Goal: Use online tool/utility: Utilize a website feature to perform a specific function

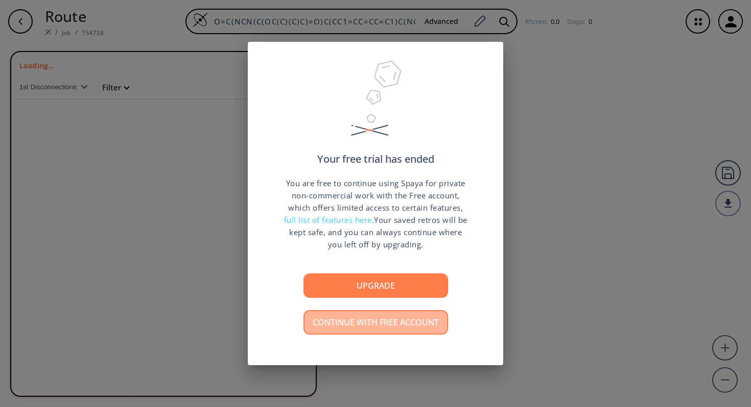
click at [386, 326] on button "Continue with free account" at bounding box center [375, 322] width 145 height 25
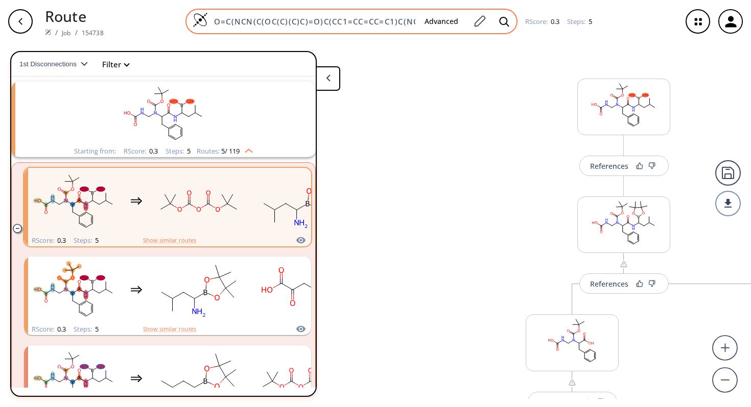
click at [392, 22] on input "O=C(NCN(C(OC(C)(C)C)=O)C(CC1=CC=CC=C1)C(NC(B(O)O)CC(C)C)=O)O" at bounding box center [312, 21] width 208 height 10
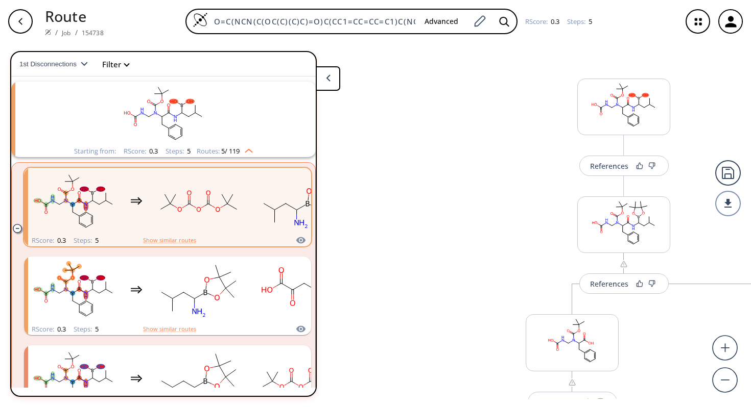
click at [18, 25] on icon "button" at bounding box center [20, 21] width 8 height 8
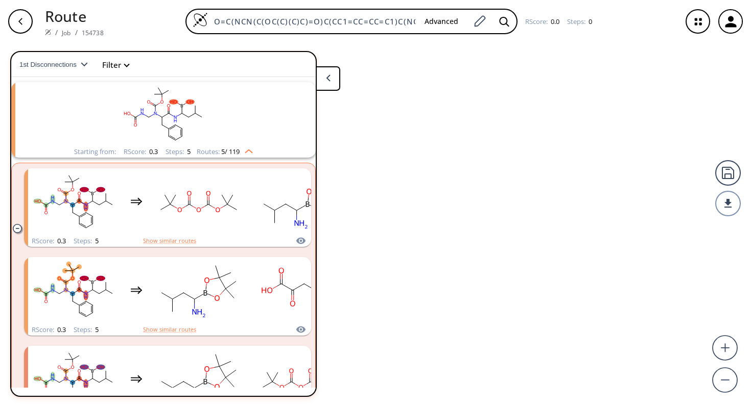
scroll to position [23, 0]
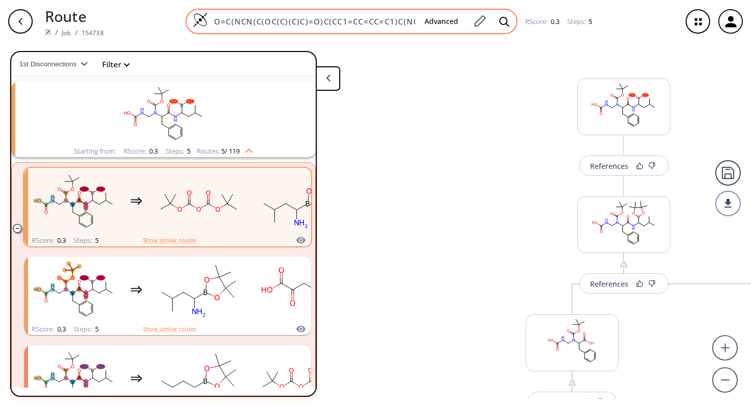
click at [214, 22] on input "O=C(NCN(C(OC(C)(C)C)=O)C(CC1=CC=CC=C1)C(NC(B(O)O)CC(C)C)=O)O" at bounding box center [312, 21] width 208 height 10
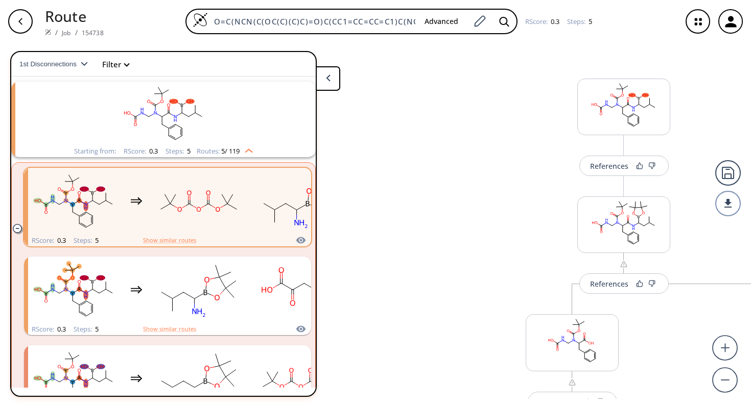
click at [18, 24] on icon "button" at bounding box center [20, 21] width 8 height 8
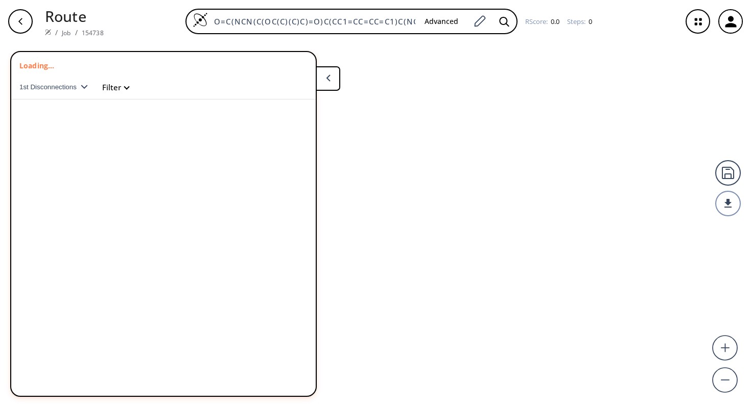
scroll to position [0, 85]
drag, startPoint x: 214, startPoint y: 21, endPoint x: 706, endPoint y: 16, distance: 491.8
click at [706, 16] on div "Route / Job / 154738 O=C(NCN(C(OC(C)(C)C)=O)C(CC1=CC=CC=C1)C(NC(B(O)O)CC(C)C)=O…" at bounding box center [375, 21] width 751 height 43
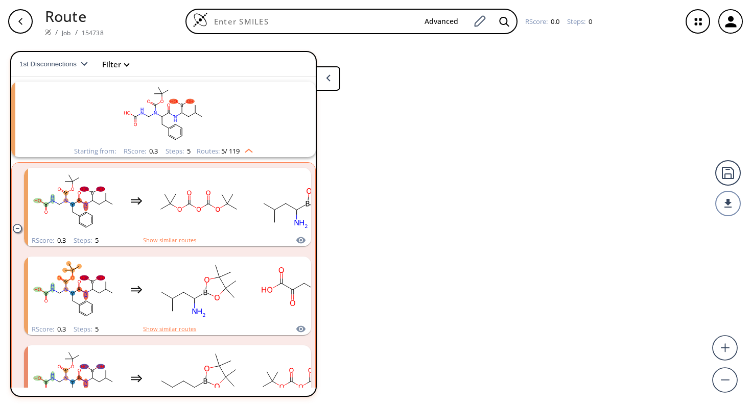
scroll to position [0, 0]
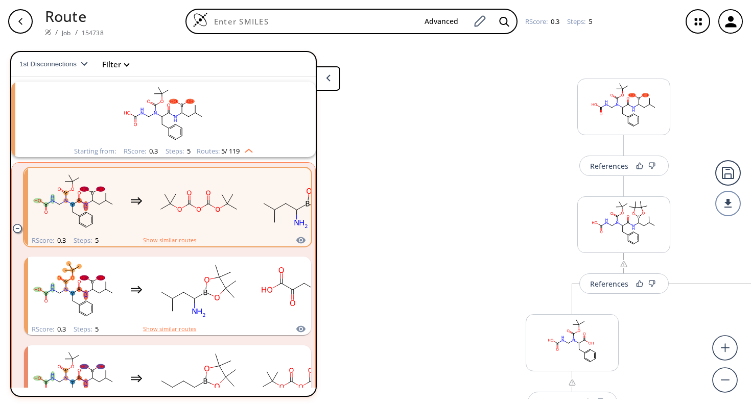
paste input "O=C([C@@H](NS(=O)(C1=CC=C(C=C1)OC)=O)CNC2=NC(C)=NC(N3CCC(CC3)C4=NC5=C(C=C4)CCCN…"
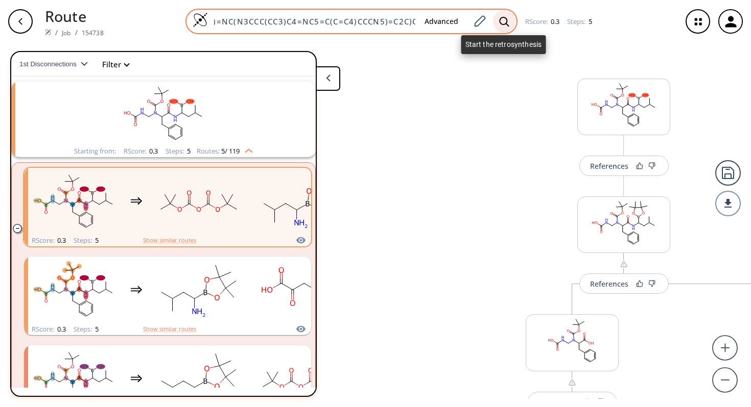
type input "O=C([C@@H](NS(=O)(C1=CC=C(C=C1)OC)=O)CNC2=NC(C)=NC(N3CCC(CC3)C4=NC5=C(C=C4)CCCN…"
click at [504, 18] on icon at bounding box center [504, 21] width 10 height 10
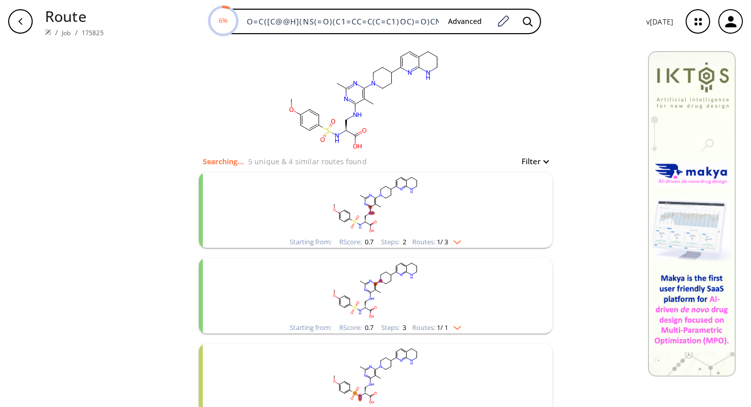
click at [402, 208] on rect "clusters" at bounding box center [376, 205] width 266 height 64
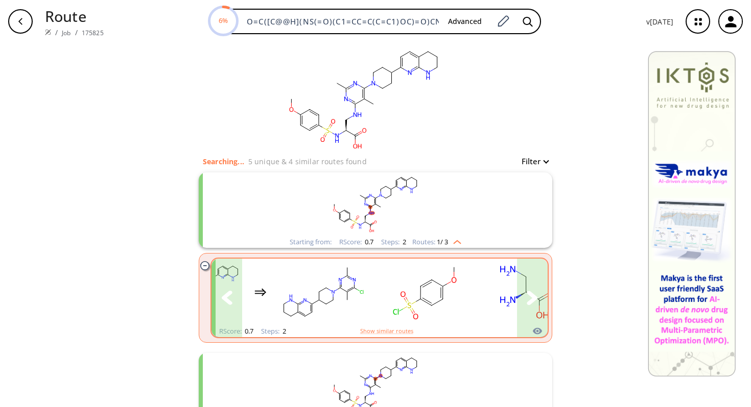
click at [530, 301] on icon "clusters" at bounding box center [531, 298] width 11 height 14
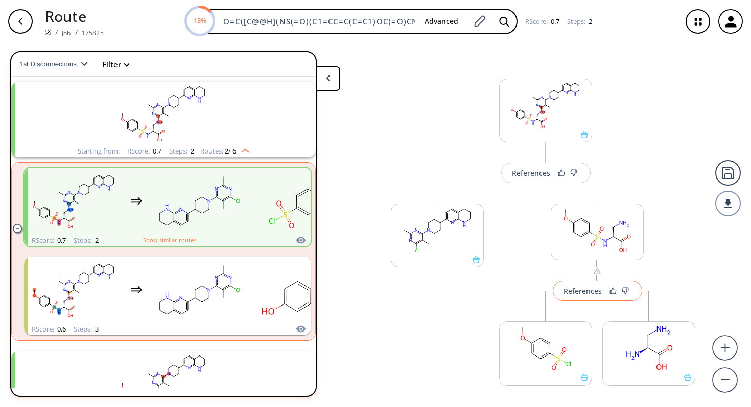
click at [584, 290] on div "References" at bounding box center [582, 291] width 38 height 7
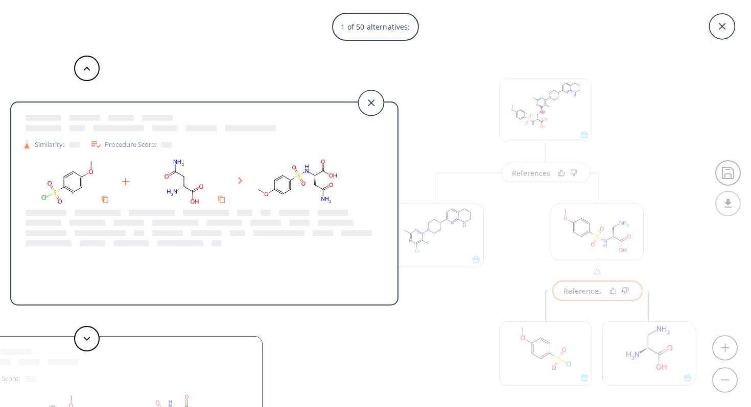
click at [80, 350] on div at bounding box center [86, 339] width 31 height 26
click at [89, 339] on icon at bounding box center [86, 339] width 7 height 5
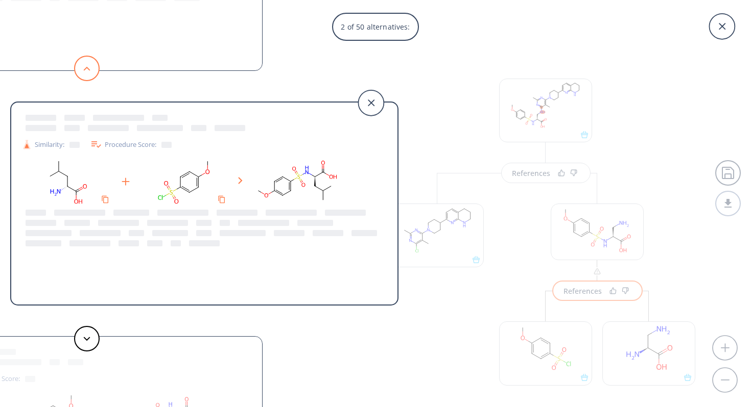
click at [85, 68] on polygon at bounding box center [87, 68] width 7 height 4
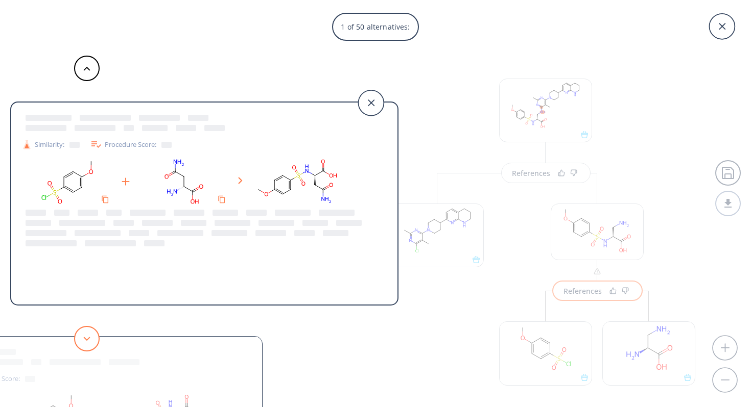
click at [83, 350] on button at bounding box center [87, 339] width 26 height 26
click at [87, 337] on icon at bounding box center [86, 339] width 7 height 5
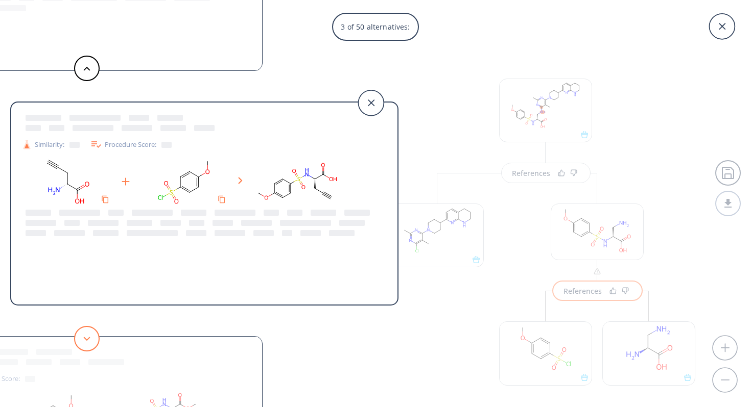
click at [87, 337] on icon at bounding box center [86, 339] width 7 height 5
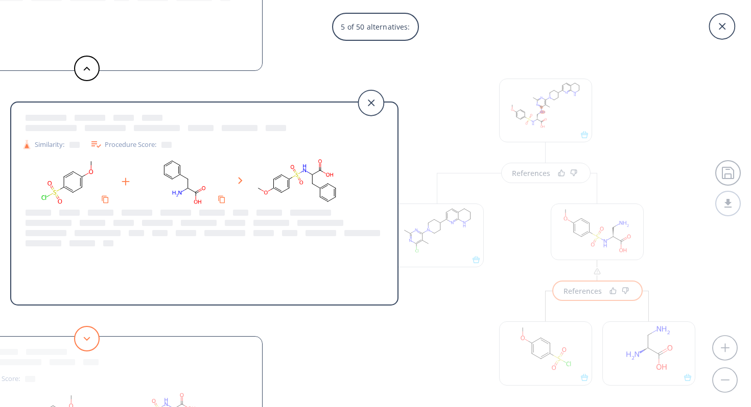
click at [87, 338] on icon at bounding box center [86, 339] width 7 height 5
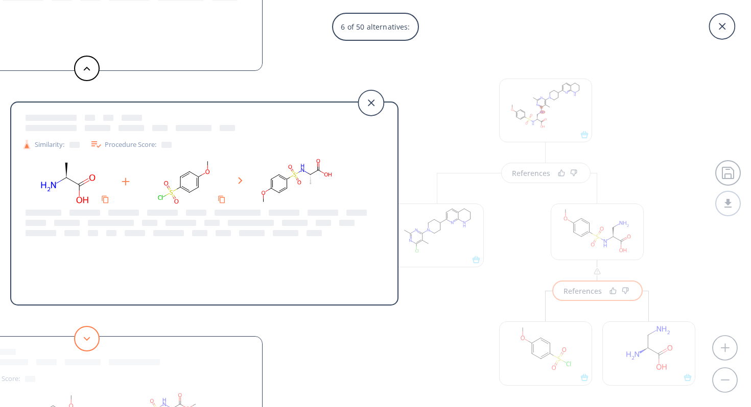
click at [87, 338] on icon at bounding box center [86, 339] width 7 height 5
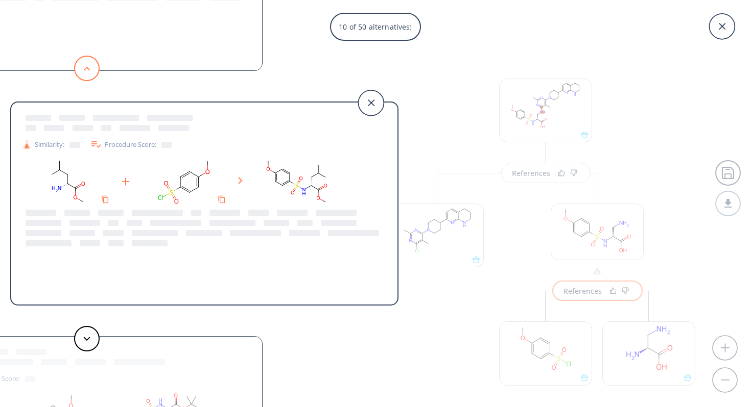
click at [86, 64] on button at bounding box center [87, 69] width 26 height 26
click at [88, 344] on button at bounding box center [87, 339] width 26 height 26
click at [86, 338] on icon at bounding box center [86, 339] width 7 height 5
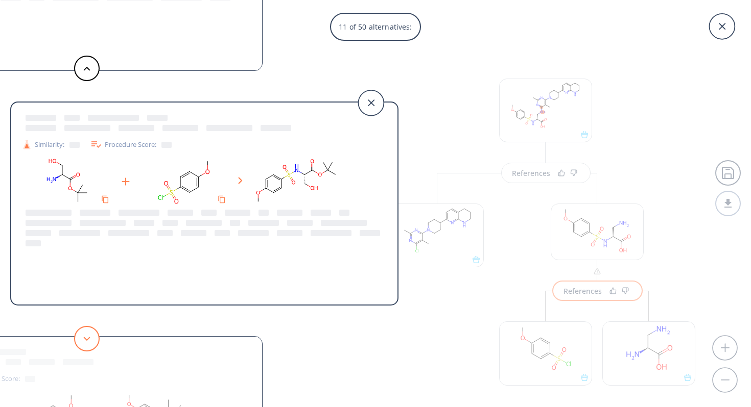
click at [86, 338] on icon at bounding box center [86, 339] width 7 height 5
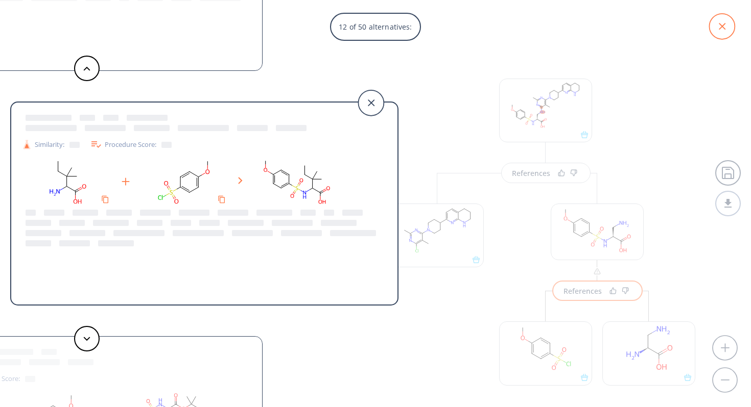
click at [720, 28] on icon at bounding box center [721, 26] width 7 height 7
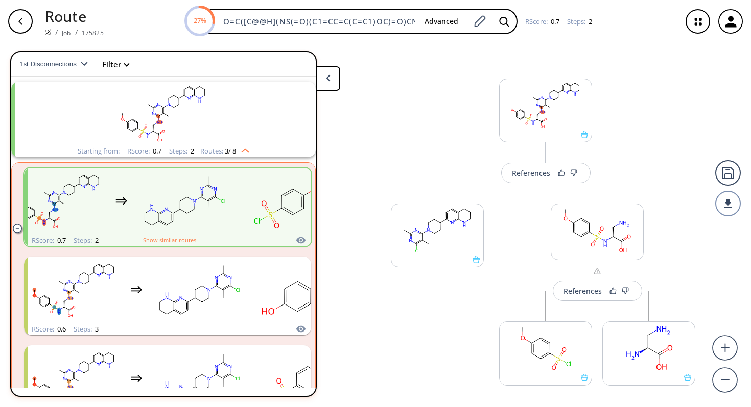
click at [221, 123] on rect "clusters" at bounding box center [164, 114] width 266 height 64
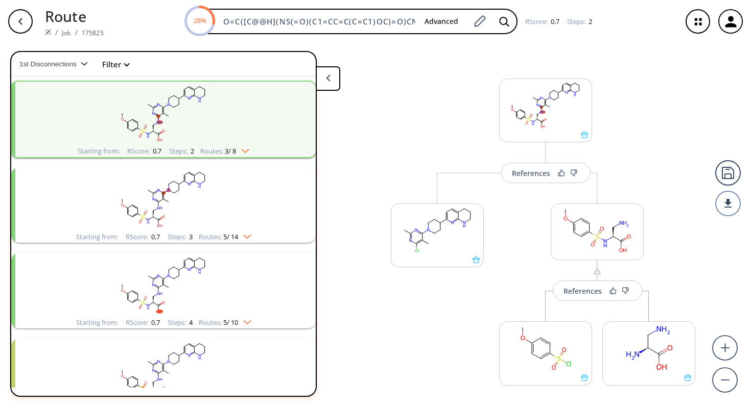
click at [211, 201] on rect "clusters" at bounding box center [164, 199] width 266 height 64
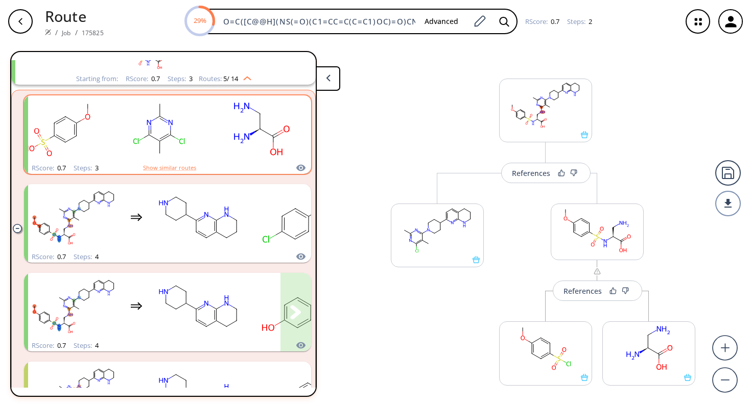
scroll to position [181, 1]
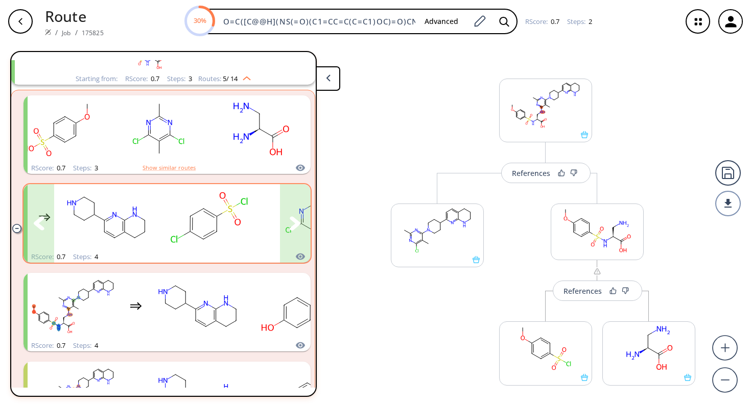
click at [293, 224] on icon "clusters" at bounding box center [295, 224] width 11 height 14
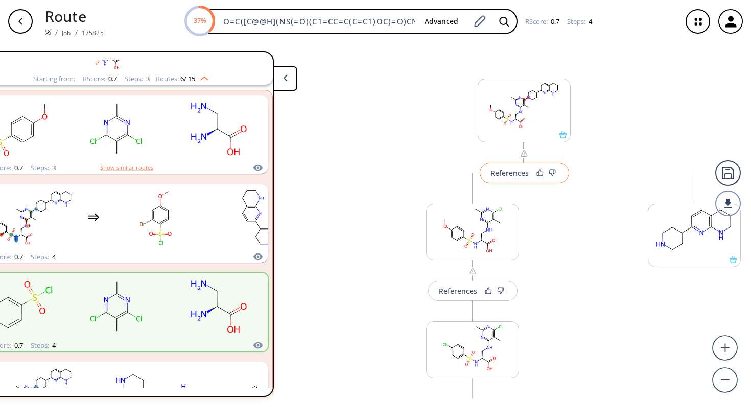
click at [507, 167] on button "References" at bounding box center [523, 173] width 89 height 20
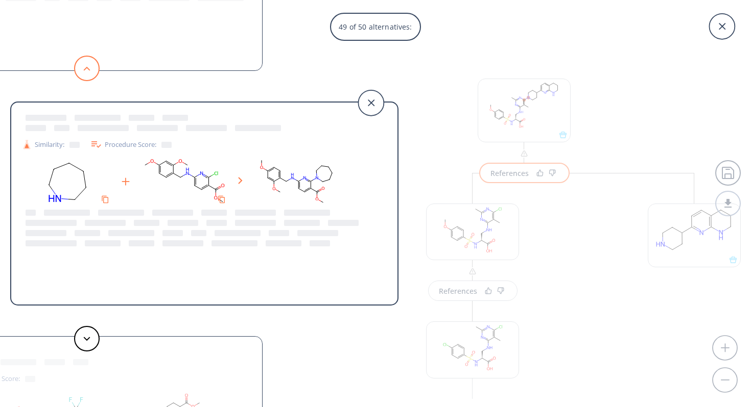
click at [93, 67] on button at bounding box center [87, 69] width 26 height 26
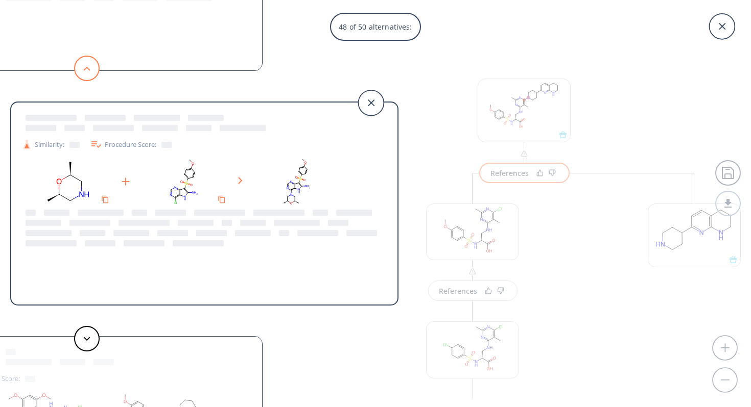
click at [93, 67] on button at bounding box center [87, 69] width 26 height 26
click at [87, 70] on icon at bounding box center [86, 68] width 7 height 5
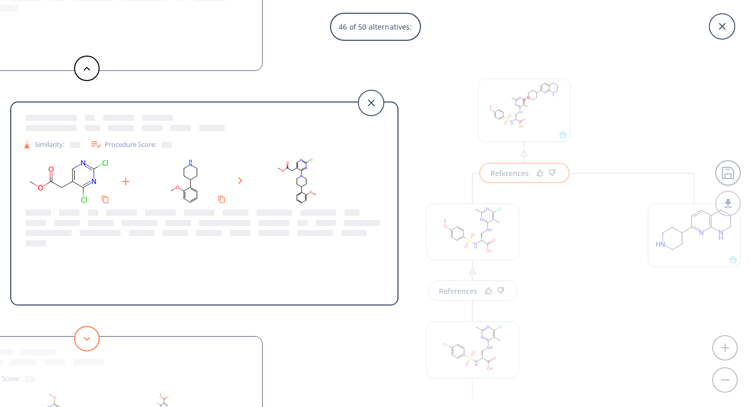
click at [83, 342] on button at bounding box center [87, 339] width 26 height 26
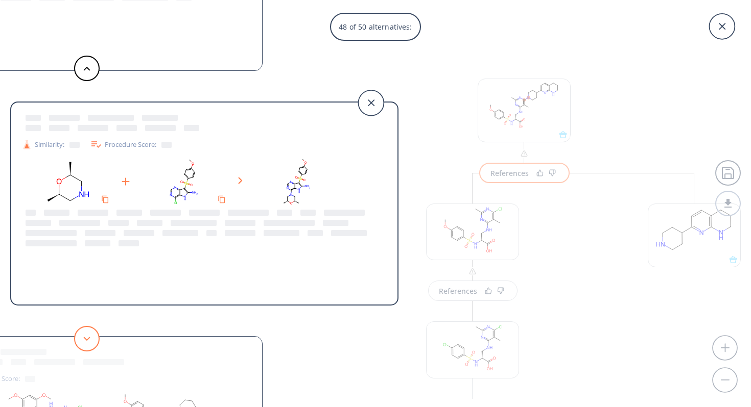
click at [83, 342] on button at bounding box center [87, 339] width 26 height 26
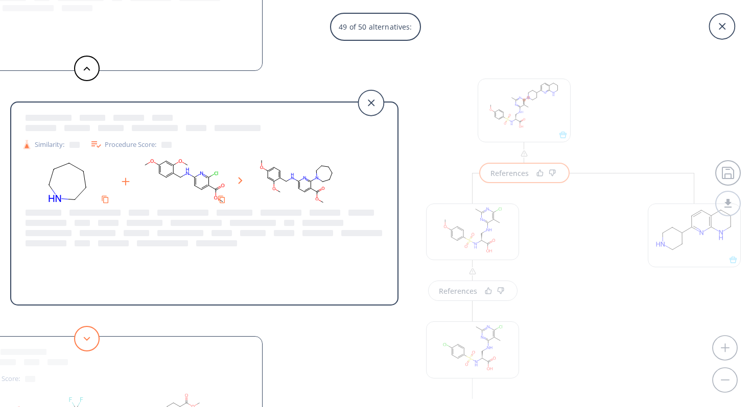
click at [83, 342] on button at bounding box center [87, 339] width 26 height 26
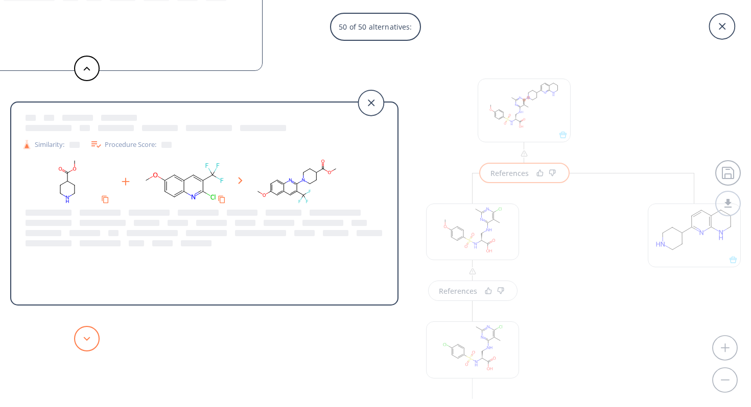
click at [84, 344] on button at bounding box center [87, 339] width 26 height 26
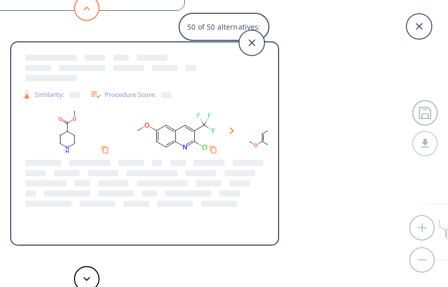
click at [88, 12] on button at bounding box center [87, 8] width 26 height 26
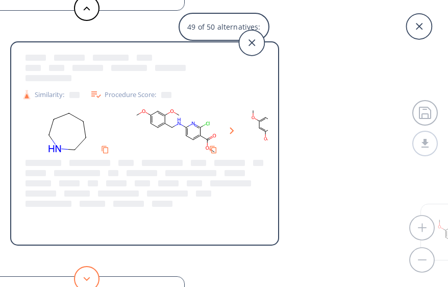
click at [92, 277] on button at bounding box center [87, 279] width 26 height 26
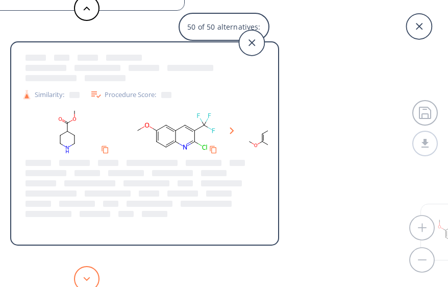
click at [92, 277] on button at bounding box center [87, 279] width 26 height 26
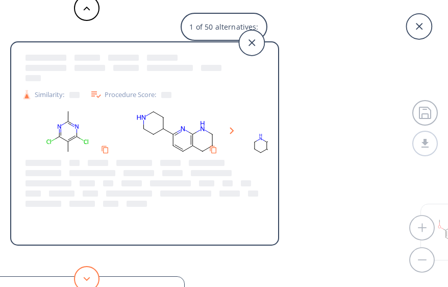
click at [88, 272] on button at bounding box center [87, 279] width 26 height 26
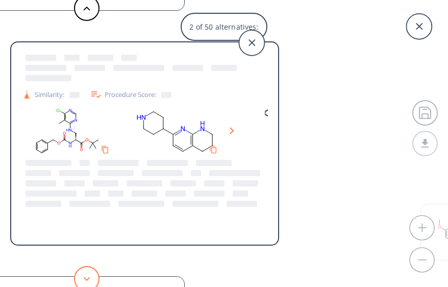
click at [86, 274] on button at bounding box center [87, 279] width 26 height 26
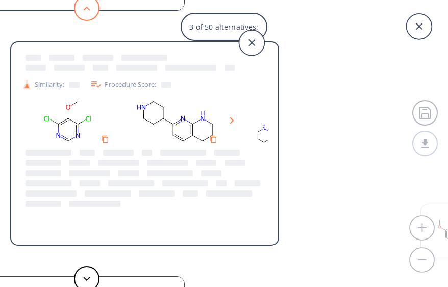
click at [88, 7] on icon at bounding box center [86, 8] width 7 height 5
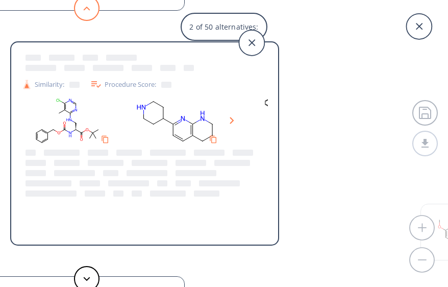
click at [88, 7] on icon at bounding box center [86, 8] width 7 height 5
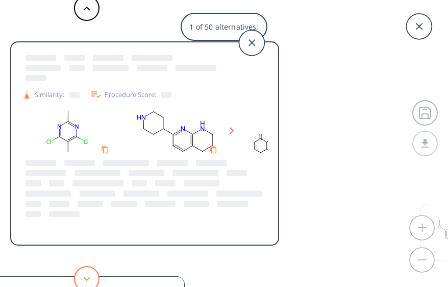
click at [86, 273] on button at bounding box center [87, 279] width 26 height 26
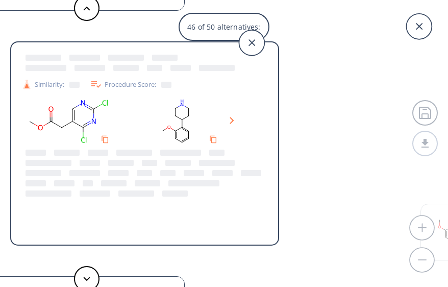
scroll to position [0, 37]
click at [85, 276] on button at bounding box center [87, 279] width 26 height 26
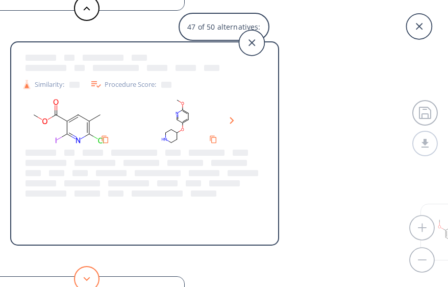
click at [85, 276] on button at bounding box center [87, 279] width 26 height 26
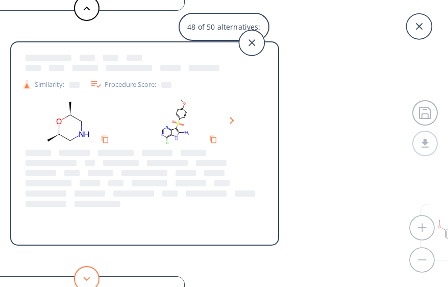
click at [85, 276] on button at bounding box center [87, 279] width 26 height 26
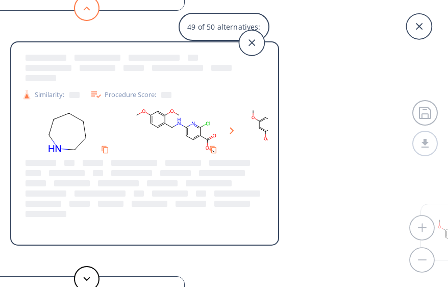
click at [90, 9] on button at bounding box center [87, 8] width 26 height 26
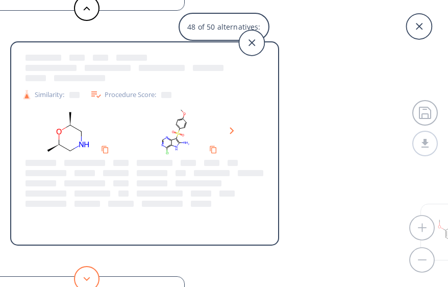
click at [93, 280] on button at bounding box center [87, 279] width 26 height 26
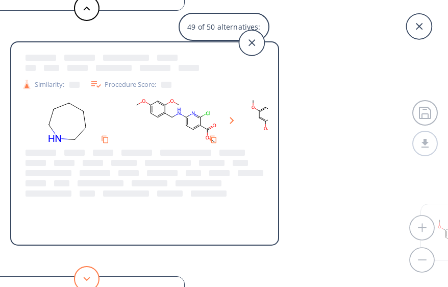
click at [93, 280] on button at bounding box center [87, 279] width 26 height 26
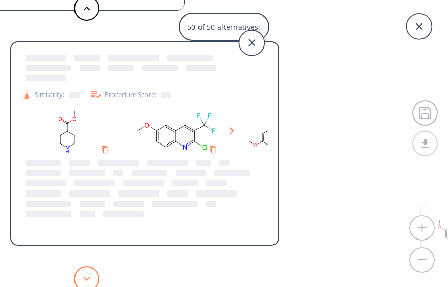
click at [93, 280] on button at bounding box center [87, 279] width 26 height 26
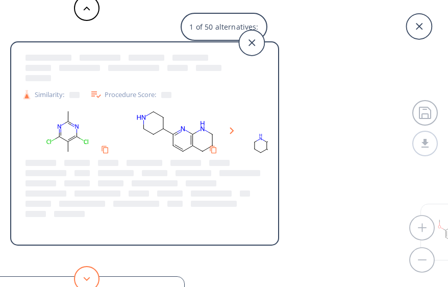
click at [93, 280] on button at bounding box center [87, 279] width 26 height 26
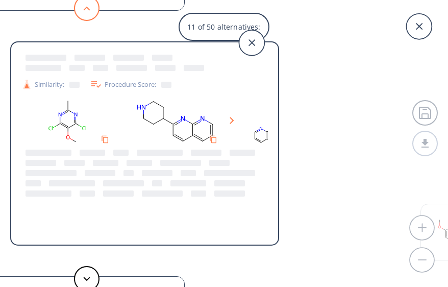
click at [84, 7] on icon at bounding box center [86, 8] width 7 height 5
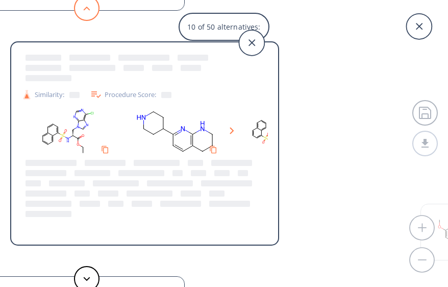
click at [84, 7] on icon at bounding box center [86, 8] width 7 height 5
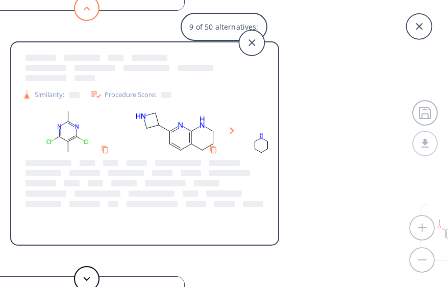
click at [84, 7] on icon at bounding box center [86, 8] width 7 height 5
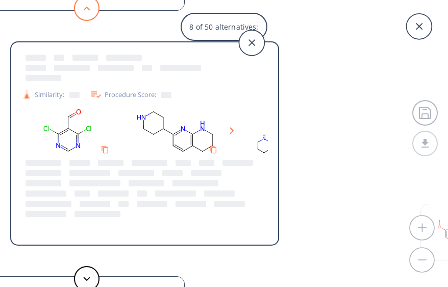
click at [84, 7] on icon at bounding box center [86, 8] width 7 height 5
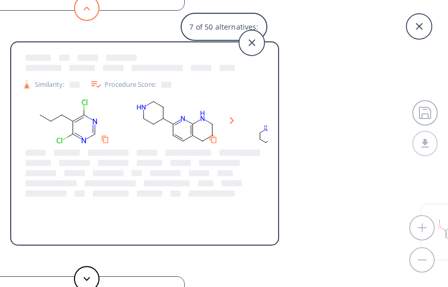
click at [84, 7] on icon at bounding box center [86, 8] width 7 height 5
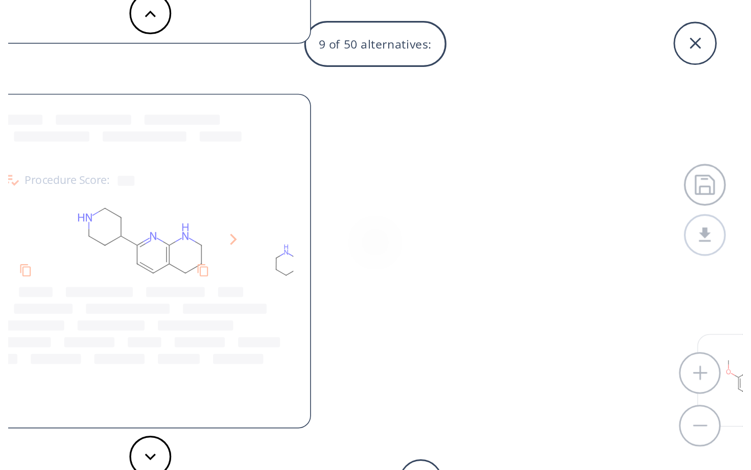
scroll to position [0, 54]
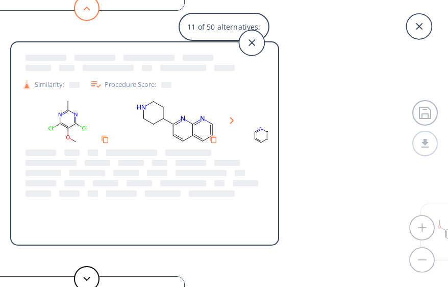
click at [91, 8] on button at bounding box center [87, 8] width 26 height 26
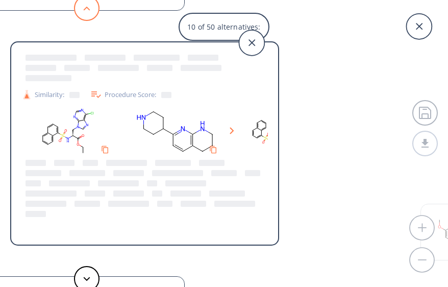
click at [91, 8] on button at bounding box center [87, 8] width 26 height 26
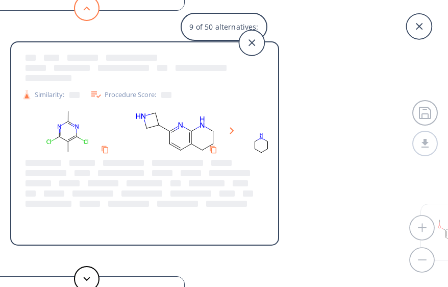
click at [91, 8] on button at bounding box center [87, 8] width 26 height 26
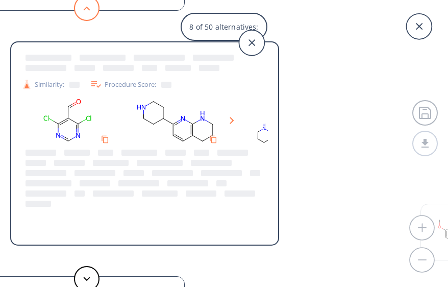
click at [91, 8] on button at bounding box center [87, 8] width 26 height 26
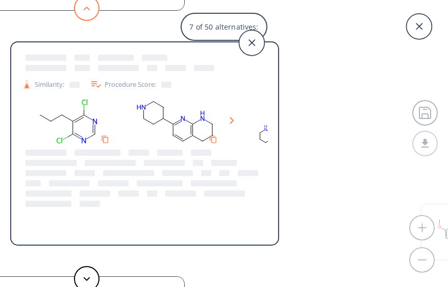
click at [91, 8] on button at bounding box center [87, 8] width 26 height 26
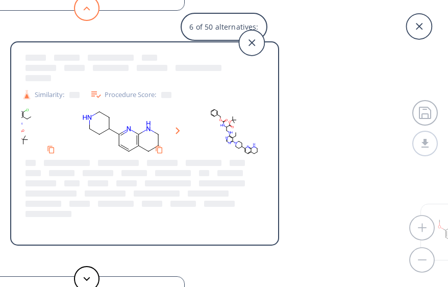
click at [91, 8] on button at bounding box center [87, 8] width 26 height 26
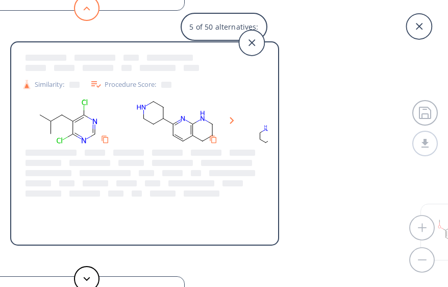
click at [91, 8] on button at bounding box center [87, 8] width 26 height 26
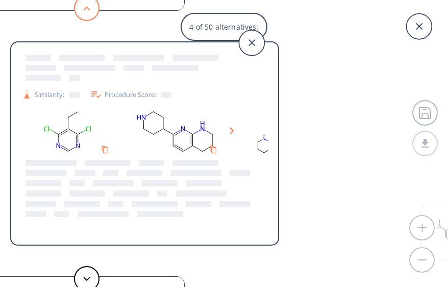
click at [91, 8] on button at bounding box center [87, 8] width 26 height 26
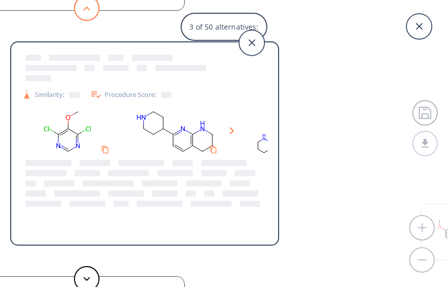
click at [91, 8] on button at bounding box center [87, 8] width 26 height 26
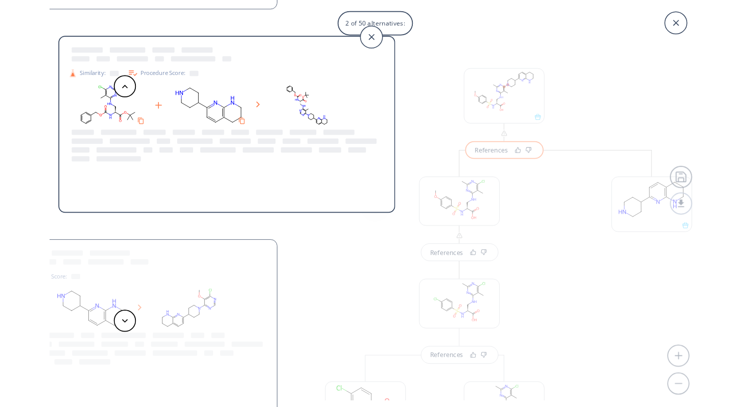
scroll to position [0, 0]
